Goal: Transaction & Acquisition: Book appointment/travel/reservation

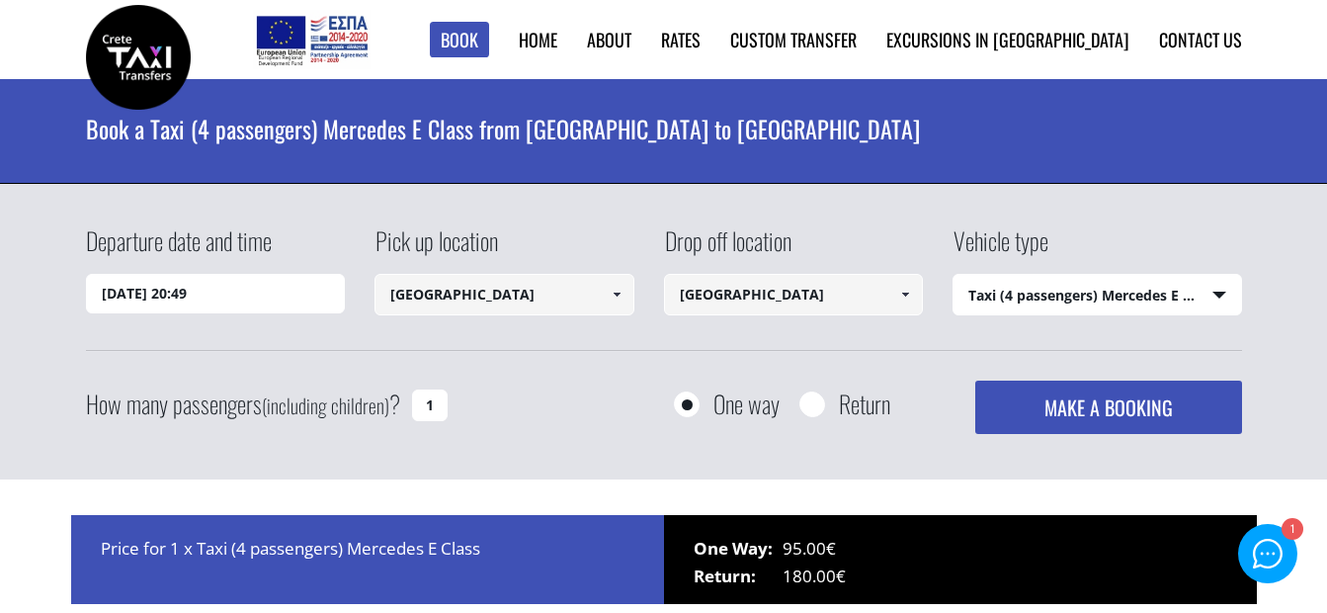
select select "540"
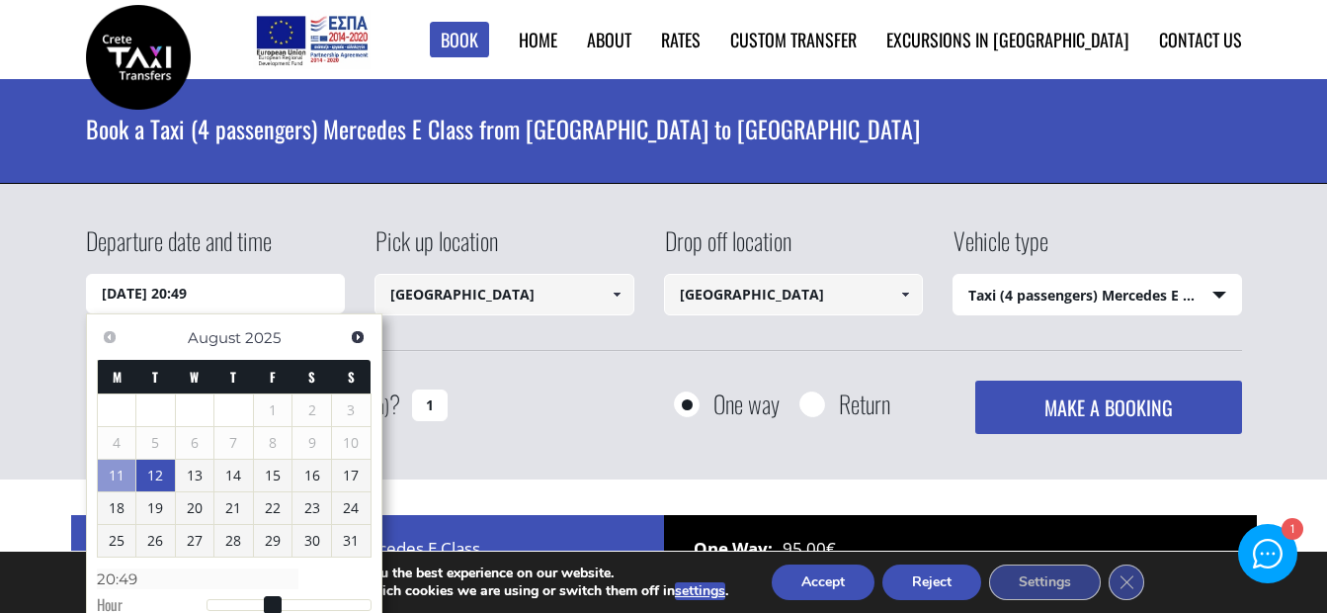
click at [164, 470] on link "12" at bounding box center [155, 475] width 39 height 32
click at [154, 470] on link "12" at bounding box center [157, 476] width 38 height 32
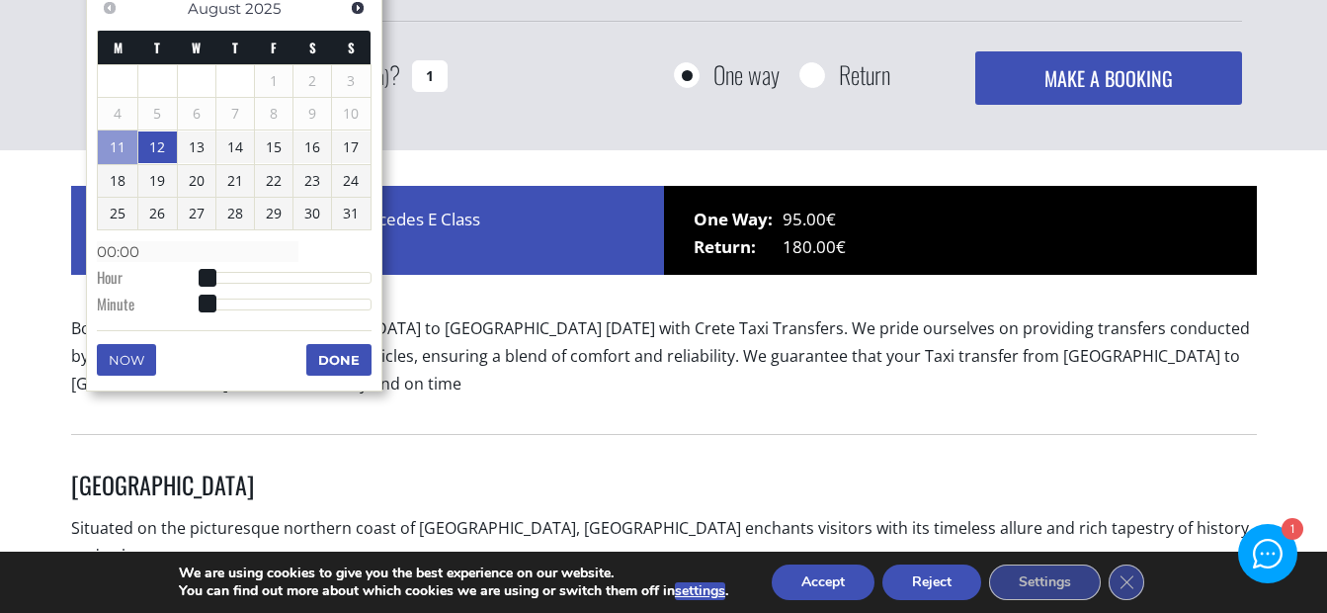
type input "[DATE] 01:00"
type input "01:00"
type input "[DATE] 02:00"
type input "02:00"
type input "[DATE] 03:00"
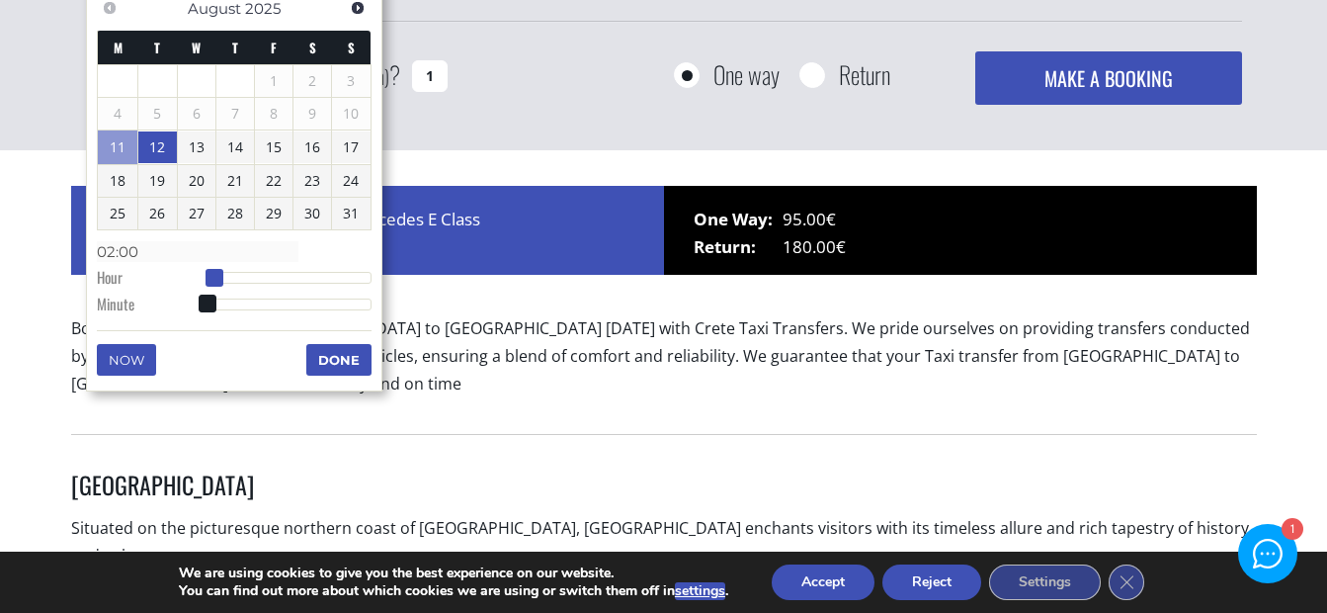
type input "03:00"
type input "[DATE] 04:00"
type input "04:00"
type input "[DATE] 05:00"
type input "05:00"
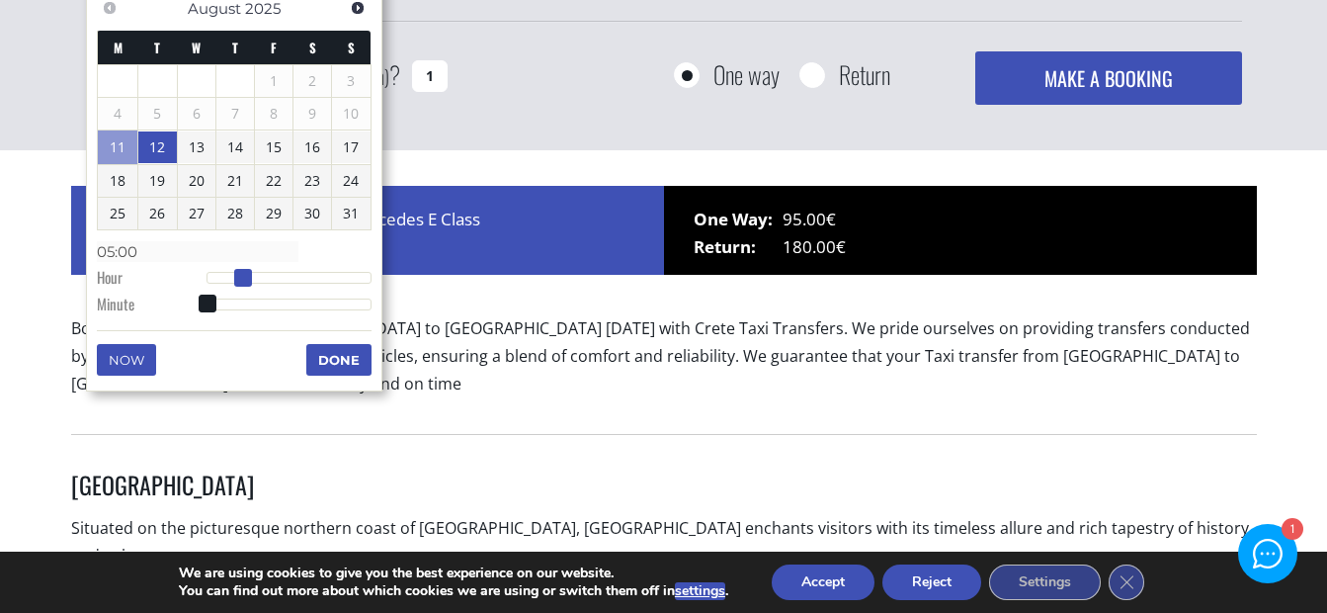
type input "[DATE] 06:00"
type input "06:00"
type input "[DATE] 07:00"
type input "07:00"
type input "[DATE] 08:00"
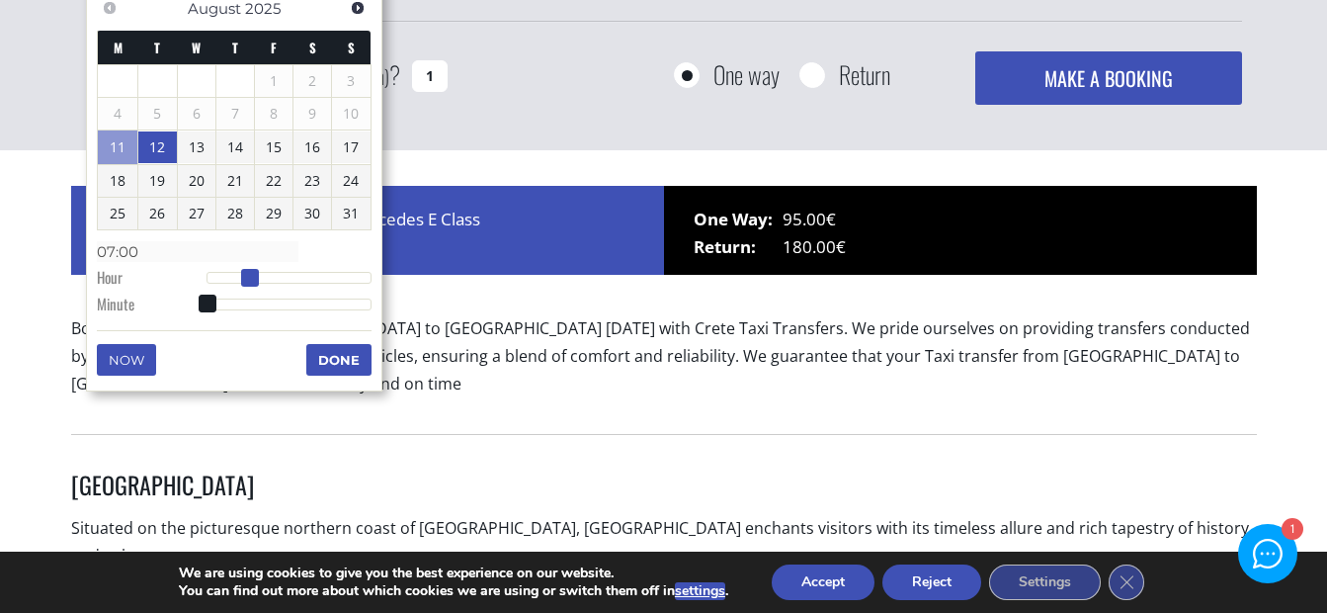
type input "08:00"
drag, startPoint x: 211, startPoint y: 280, endPoint x: 269, endPoint y: 304, distance: 62.4
click at [269, 304] on dl "Time 08:00 Hour Minute Second Millisecond Microsecond Time Zone -1200 -1100 -10…" at bounding box center [234, 277] width 275 height 84
click at [343, 363] on button "Done" at bounding box center [338, 360] width 65 height 32
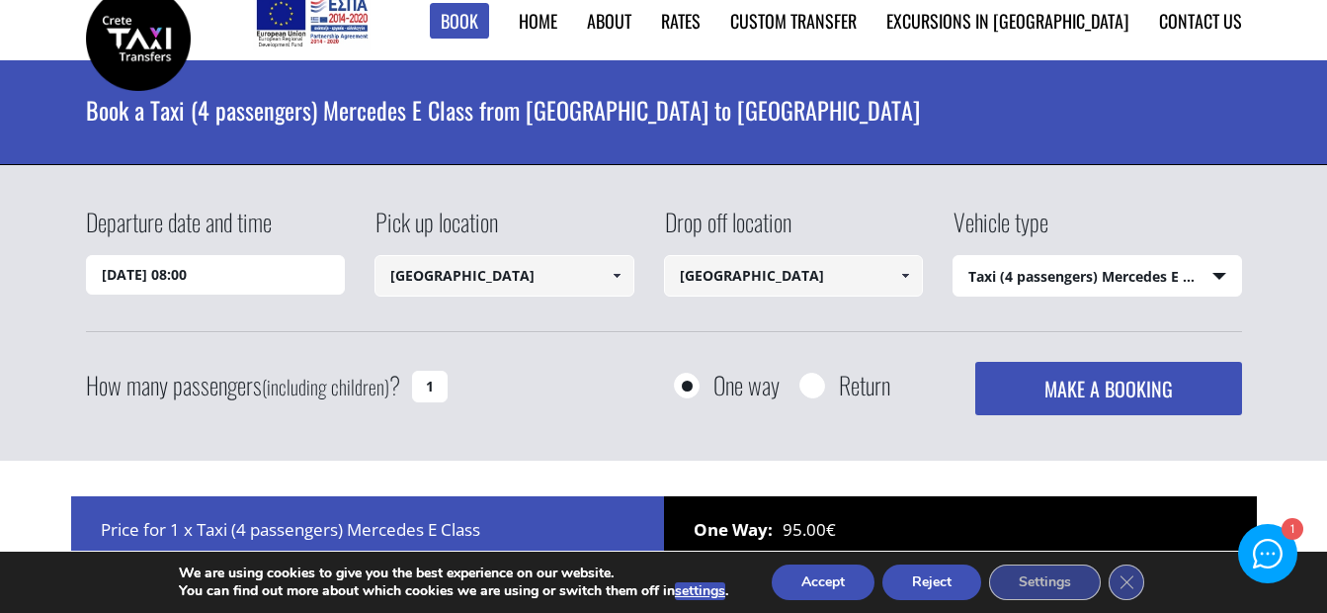
scroll to position [0, 0]
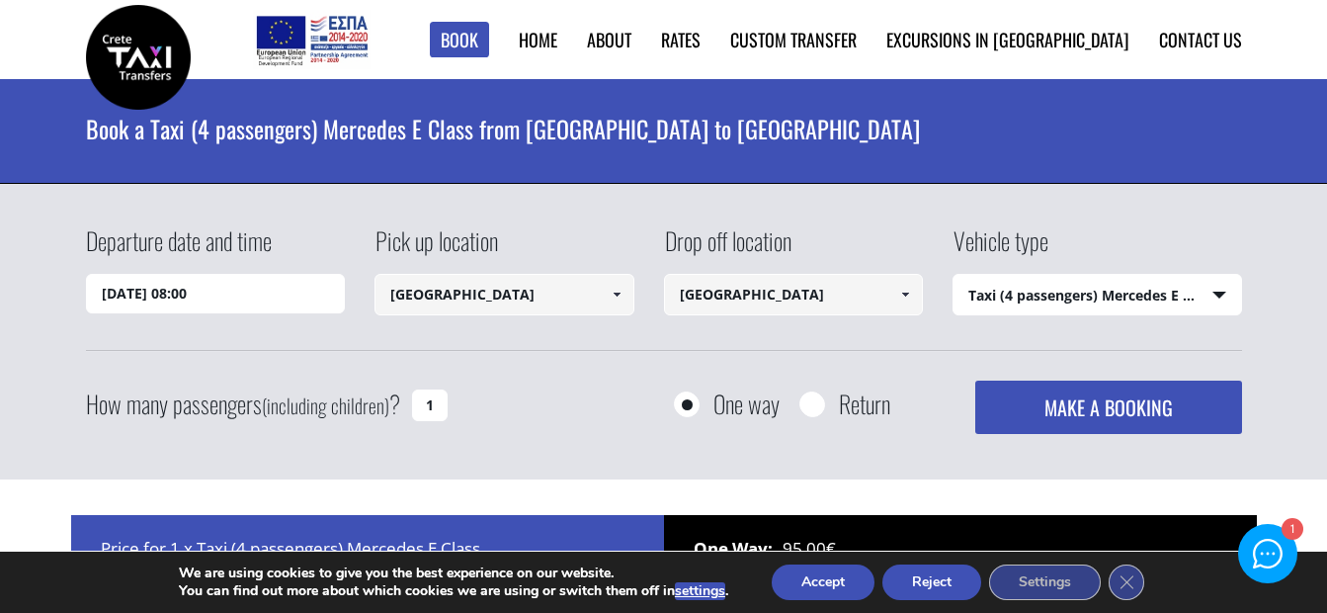
click at [557, 303] on input "[GEOGRAPHIC_DATA]" at bounding box center [504, 294] width 260 height 41
click at [609, 295] on span at bounding box center [617, 295] width 16 height 16
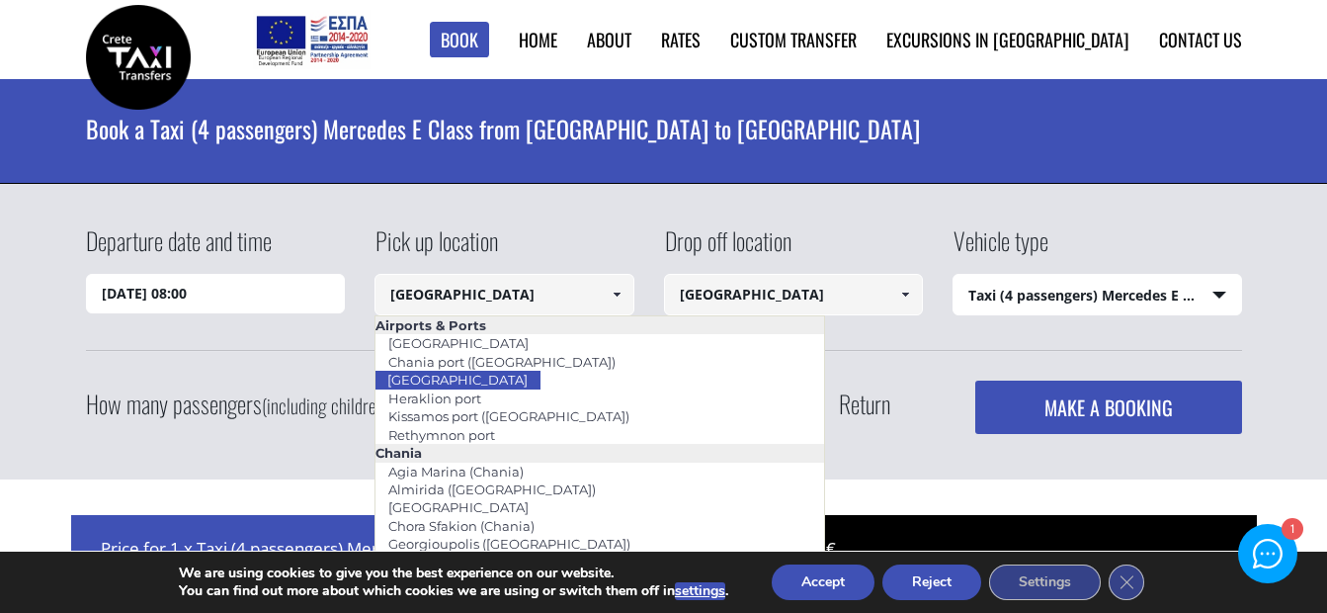
click at [468, 375] on link "[GEOGRAPHIC_DATA]" at bounding box center [457, 380] width 166 height 28
type input "[GEOGRAPHIC_DATA]"
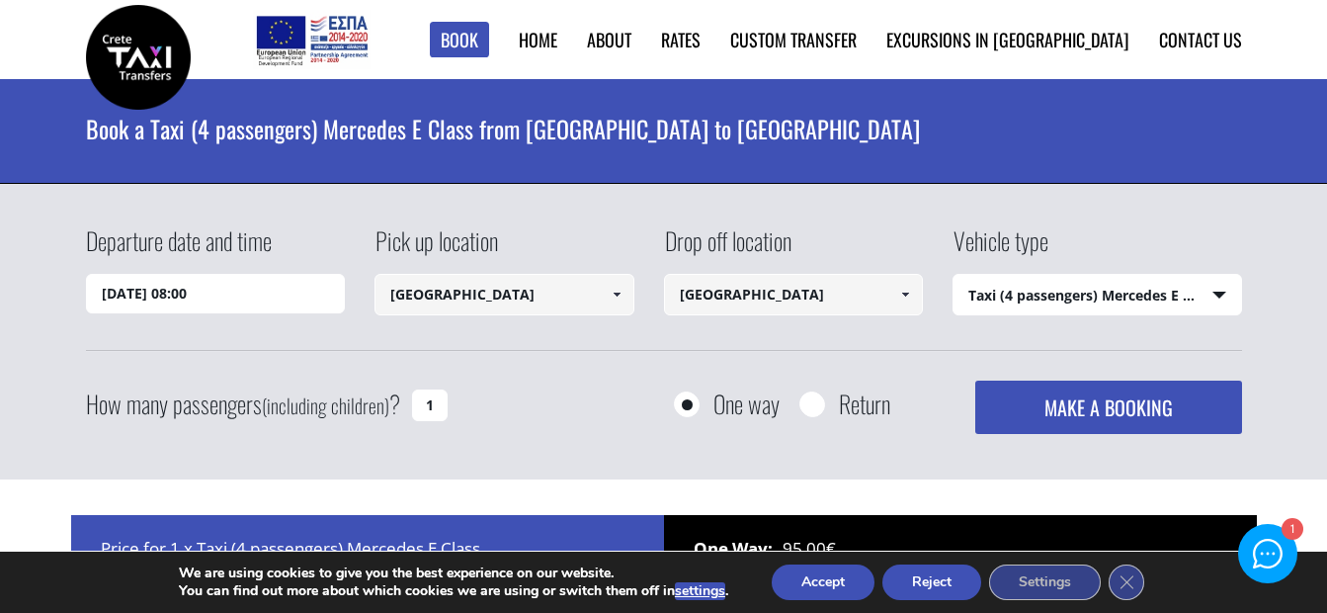
click at [907, 289] on span at bounding box center [905, 295] width 16 height 16
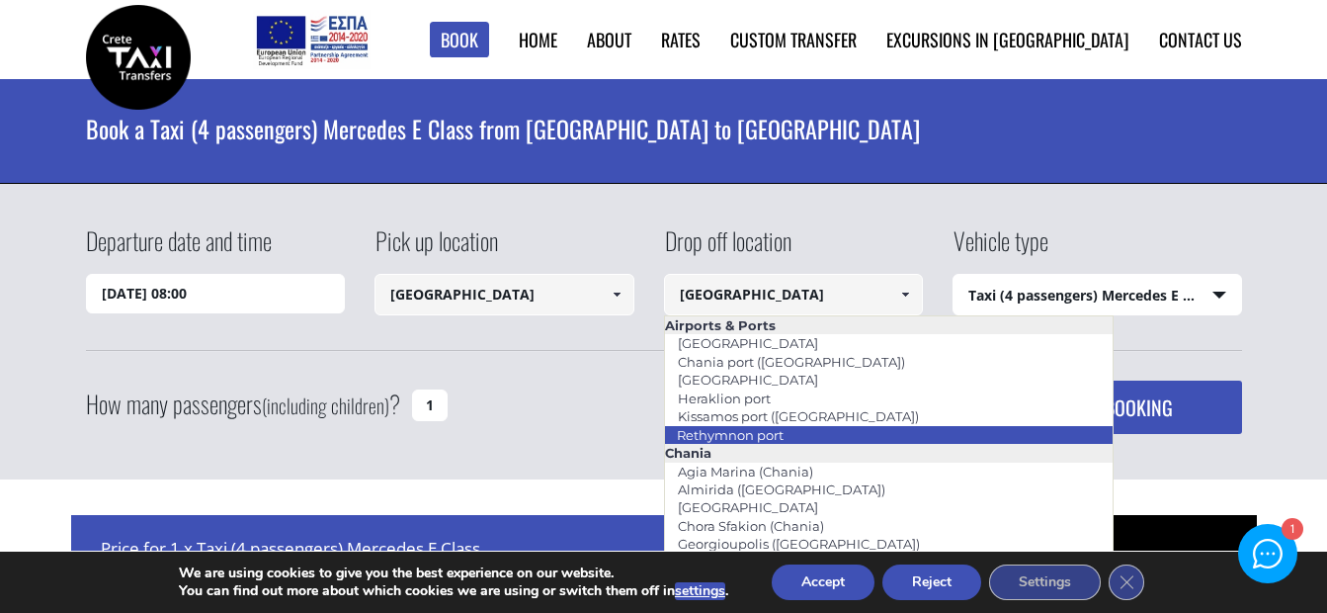
click at [769, 427] on link "Rethymnon port" at bounding box center [730, 435] width 132 height 28
type input "Rethymnon port"
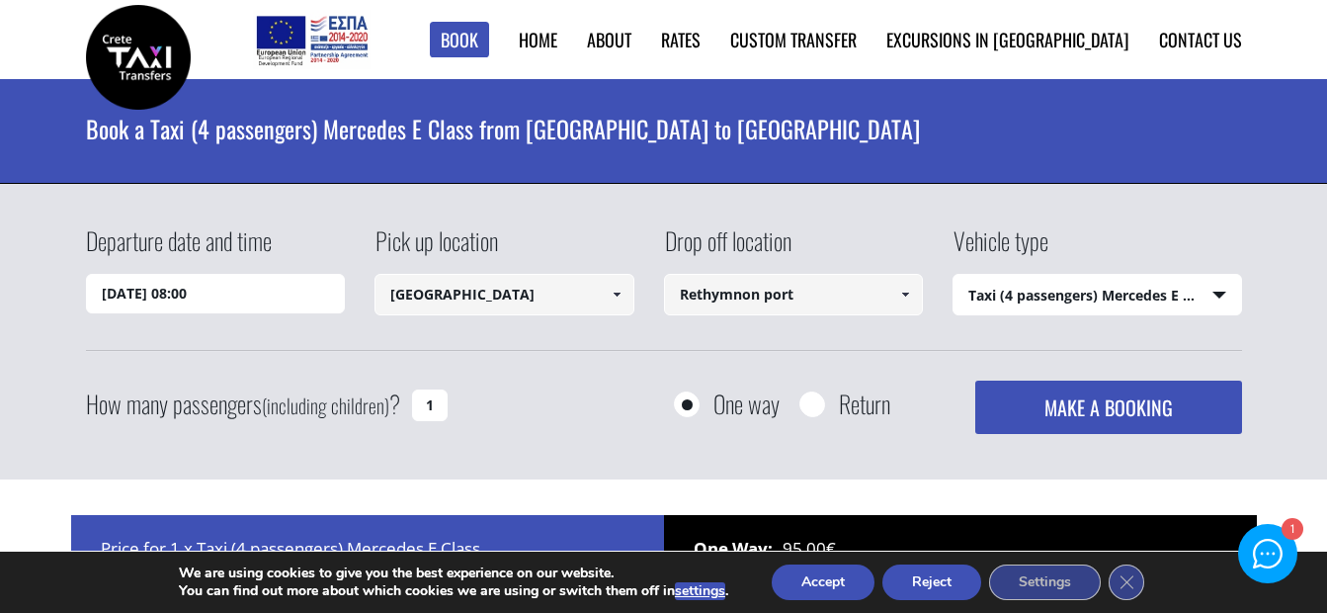
click at [1214, 288] on select "Select vehicle type Taxi (4 passengers) Mercedes E Class Mini Van (7 passengers…" at bounding box center [1097, 295] width 288 height 41
click at [953, 275] on select "Select vehicle type Taxi (4 passengers) Mercedes E Class Mini Van (7 passengers…" at bounding box center [1097, 295] width 288 height 41
drag, startPoint x: 435, startPoint y: 406, endPoint x: 400, endPoint y: 398, distance: 35.5
click at [400, 398] on div "How many passengers (including children) ? 1" at bounding box center [289, 404] width 406 height 48
type input "3"
